Goal: Information Seeking & Learning: Check status

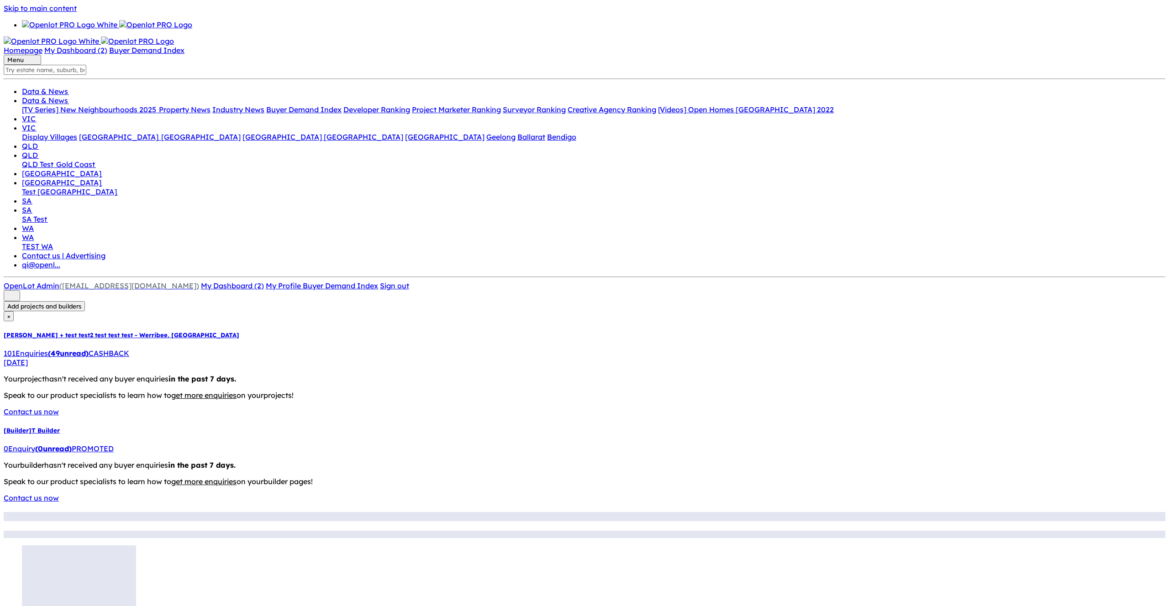
click at [130, 444] on div "0 Enquir y ( 0 unread) PROMOTED" at bounding box center [584, 448] width 1161 height 9
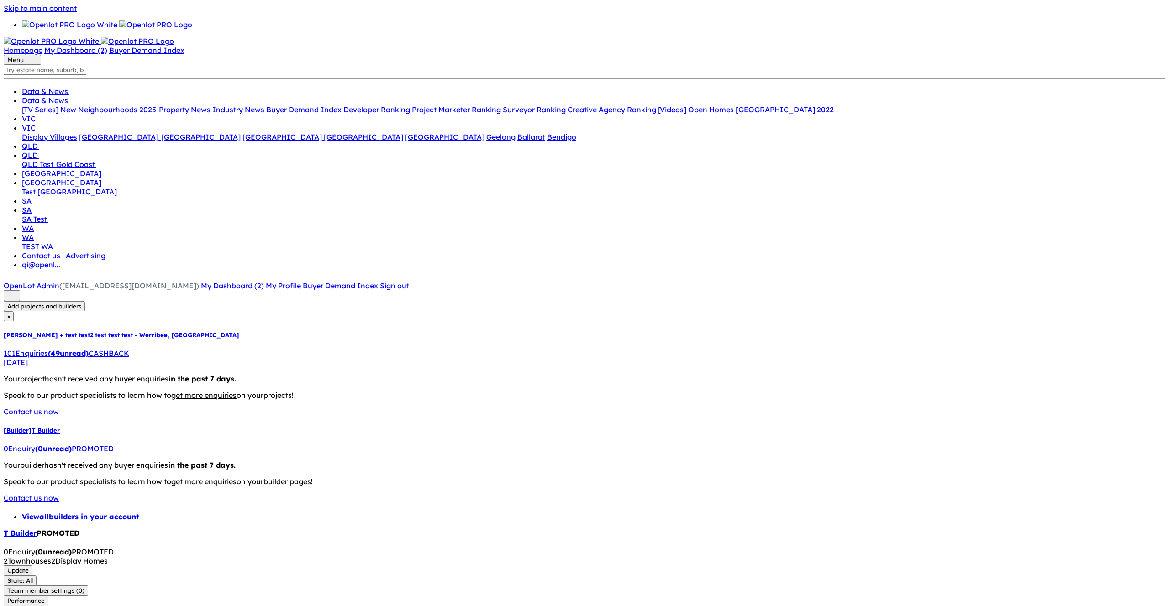
click at [52, 27] on button "VIC" at bounding box center [42, 22] width 19 height 10
click at [163, 27] on button "ACT" at bounding box center [153, 22] width 19 height 10
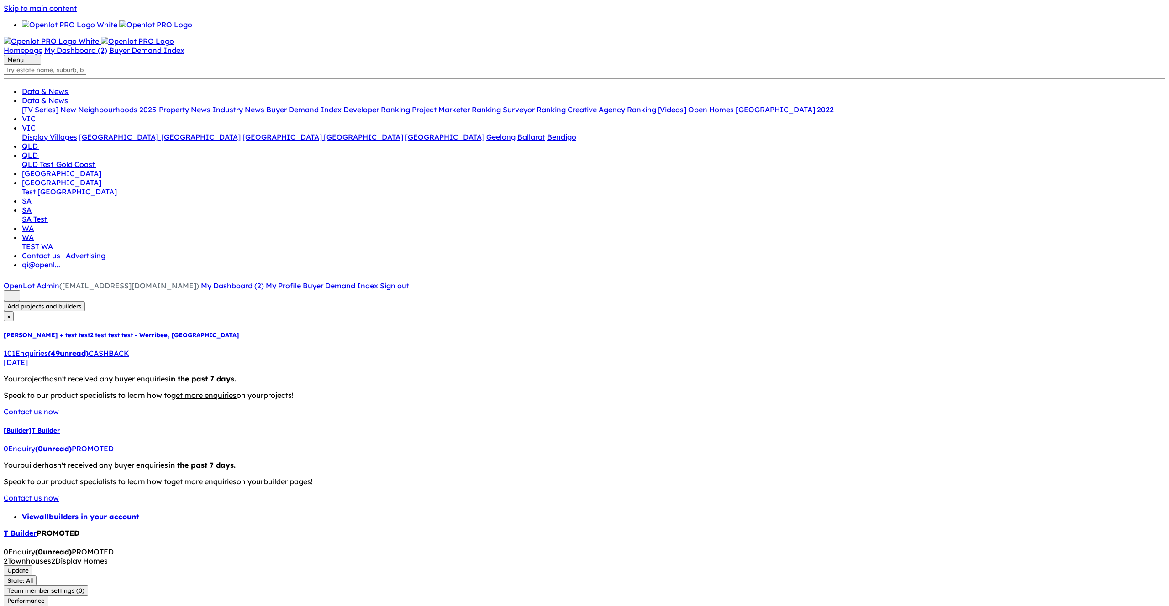
click at [748, 557] on div "2 Townhouses 2 Display Homes Update State: All State: All VIC NSW QLD ACT SA WA…" at bounding box center [584, 595] width 1161 height 77
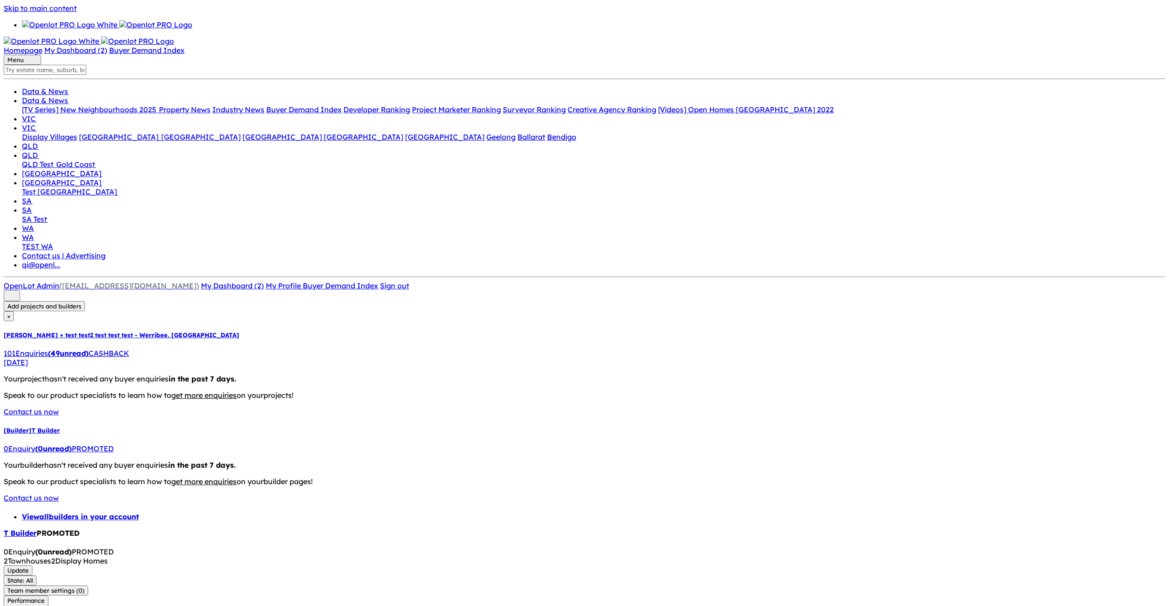
click at [37, 576] on button "State: All" at bounding box center [20, 581] width 33 height 10
click at [682, 566] on div at bounding box center [584, 566] width 1161 height 0
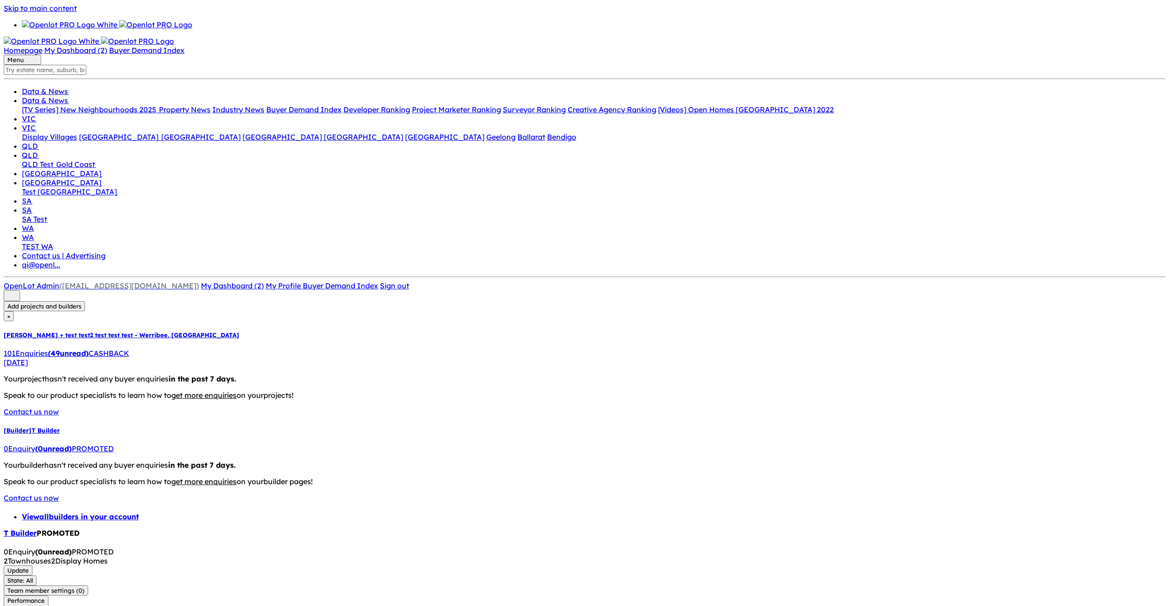
click at [33, 27] on button "State: All" at bounding box center [16, 22] width 33 height 10
click at [666, 512] on div "View all builders in your account T Builder PROMOTED 0 Enquir y ( 0 unread) PRO…" at bounding box center [584, 606] width 1161 height 188
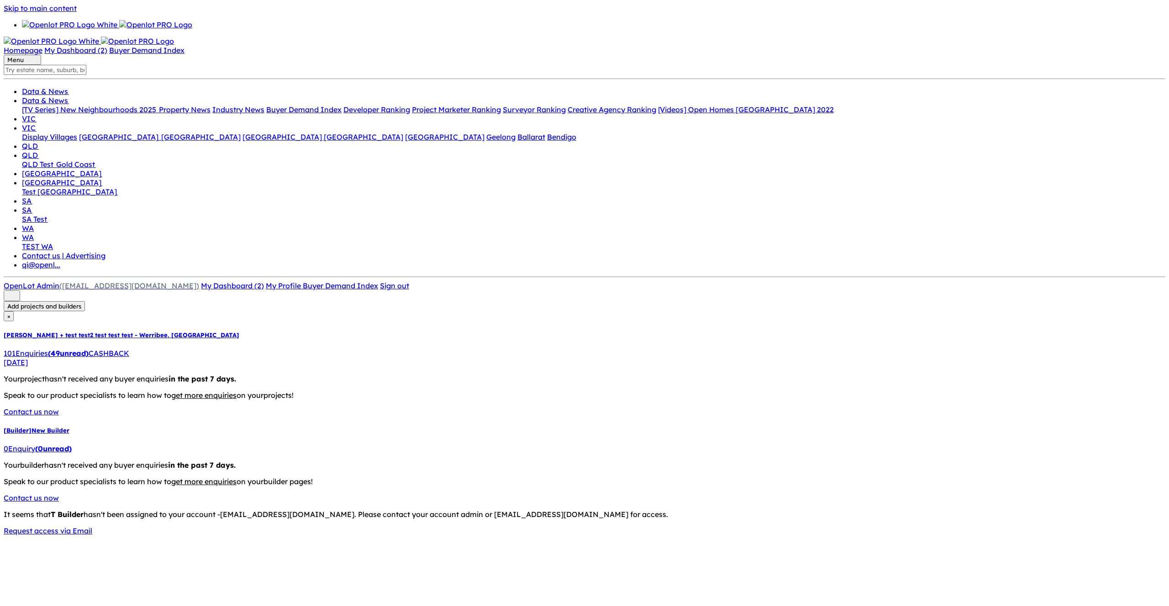
click at [104, 427] on link "[Builder] New Builder 0 Enquir y ( 0 unread)" at bounding box center [584, 440] width 1161 height 26
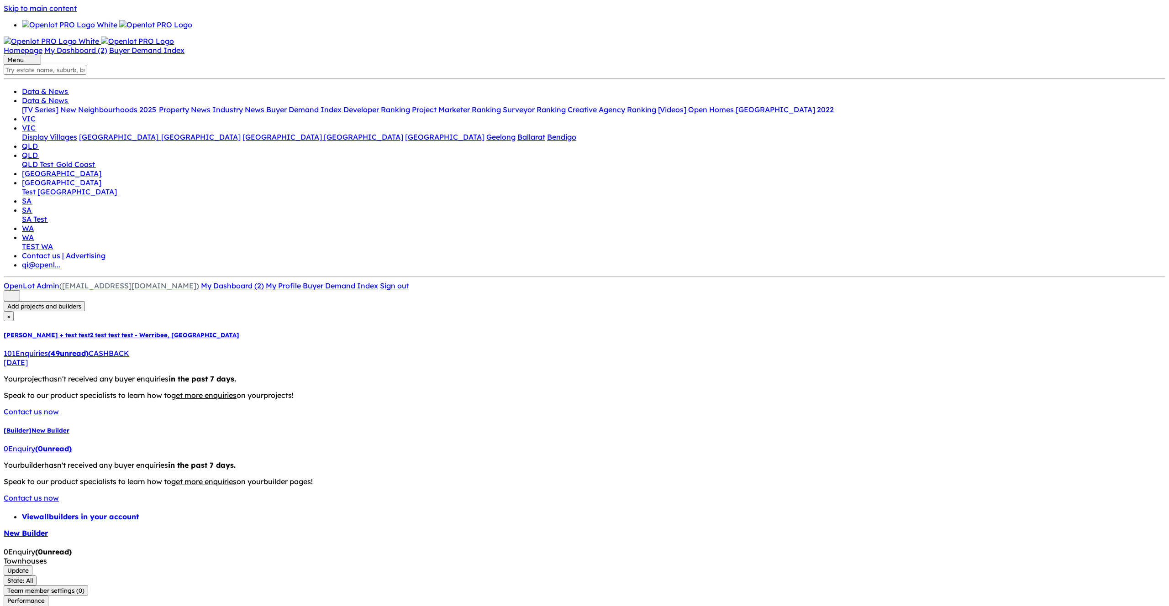
click at [32, 566] on button "Update" at bounding box center [18, 571] width 29 height 10
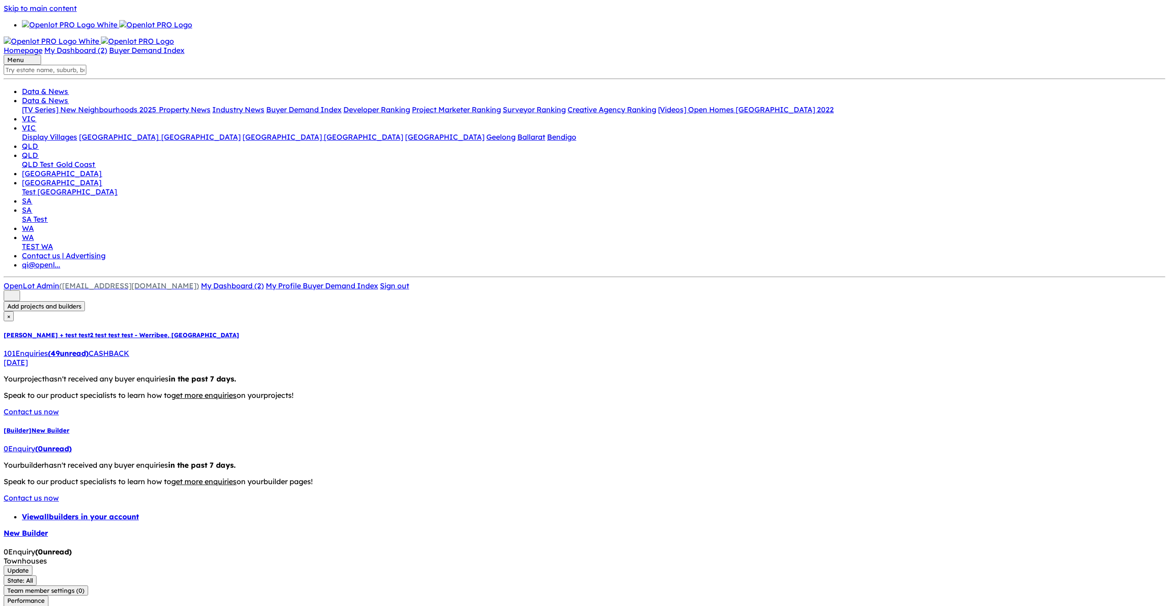
click at [37, 576] on button "State: All" at bounding box center [20, 581] width 33 height 10
click at [124, 29] on button "[GEOGRAPHIC_DATA]" at bounding box center [88, 24] width 72 height 10
